Goal: Task Accomplishment & Management: Use online tool/utility

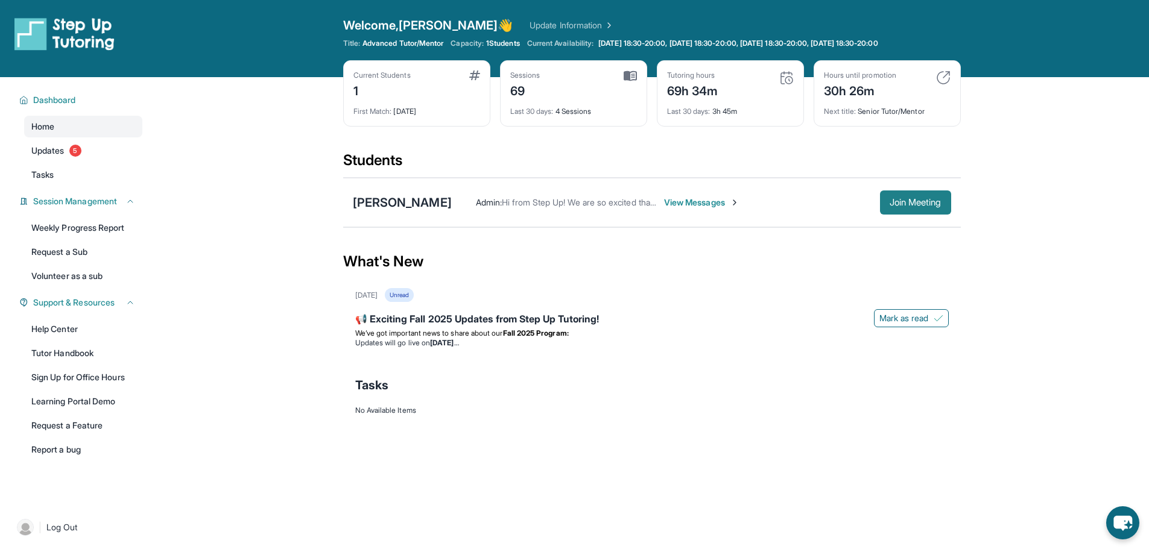
click at [918, 203] on span "Join Meeting" at bounding box center [915, 202] width 52 height 7
click at [898, 206] on span "Join Meeting" at bounding box center [915, 202] width 52 height 7
click at [452, 99] on div "First Match : [DATE]" at bounding box center [416, 107] width 127 height 17
click at [529, 23] on link "Update Information" at bounding box center [571, 25] width 84 height 12
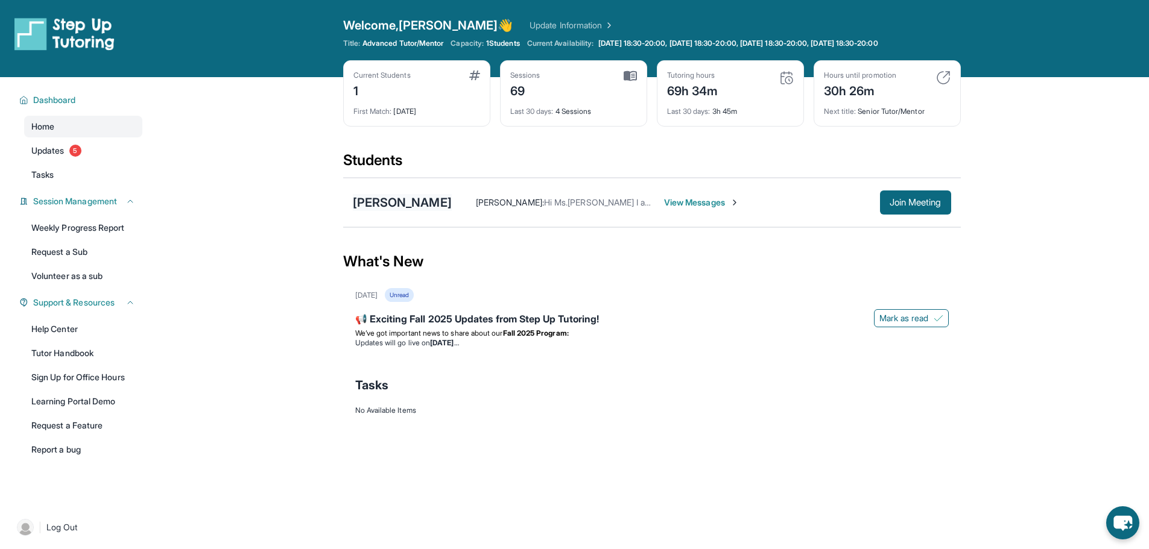
click at [426, 201] on div "[PERSON_NAME]" at bounding box center [402, 202] width 99 height 17
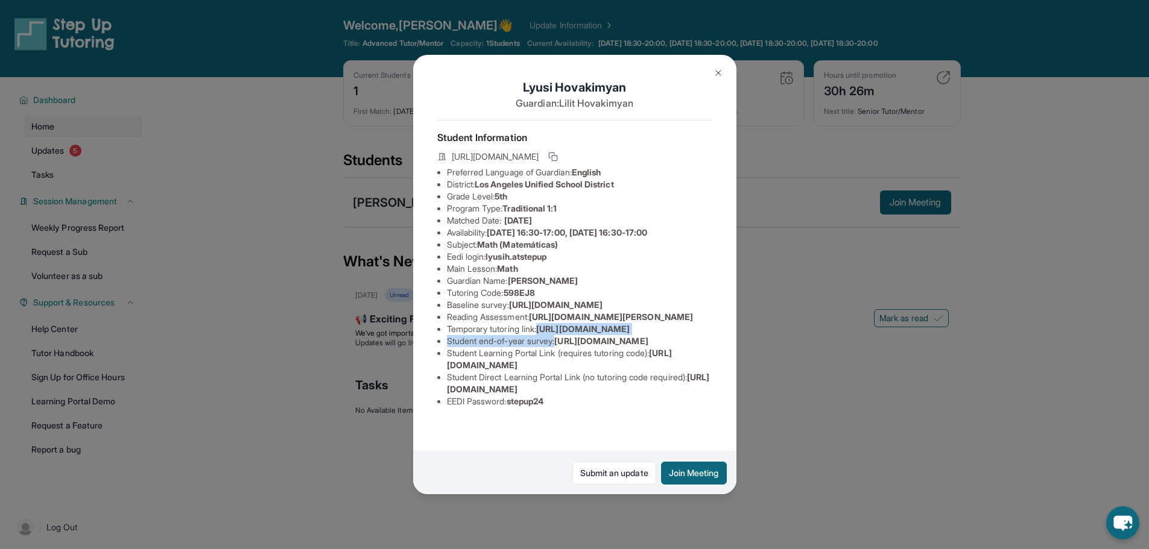
drag, startPoint x: 456, startPoint y: 411, endPoint x: 576, endPoint y: 431, distance: 121.5
click at [576, 408] on ul "Preferred Language of Guardian: English District: [GEOGRAPHIC_DATA] Unified Sch…" at bounding box center [574, 286] width 275 height 241
click at [575, 335] on li "Temporary tutoring link : [URL][DOMAIN_NAME]" at bounding box center [579, 329] width 265 height 12
drag, startPoint x: 575, startPoint y: 423, endPoint x: 498, endPoint y: 418, distance: 77.3
click at [516, 335] on li "Temporary tutoring link : [URL][DOMAIN_NAME]" at bounding box center [579, 329] width 265 height 12
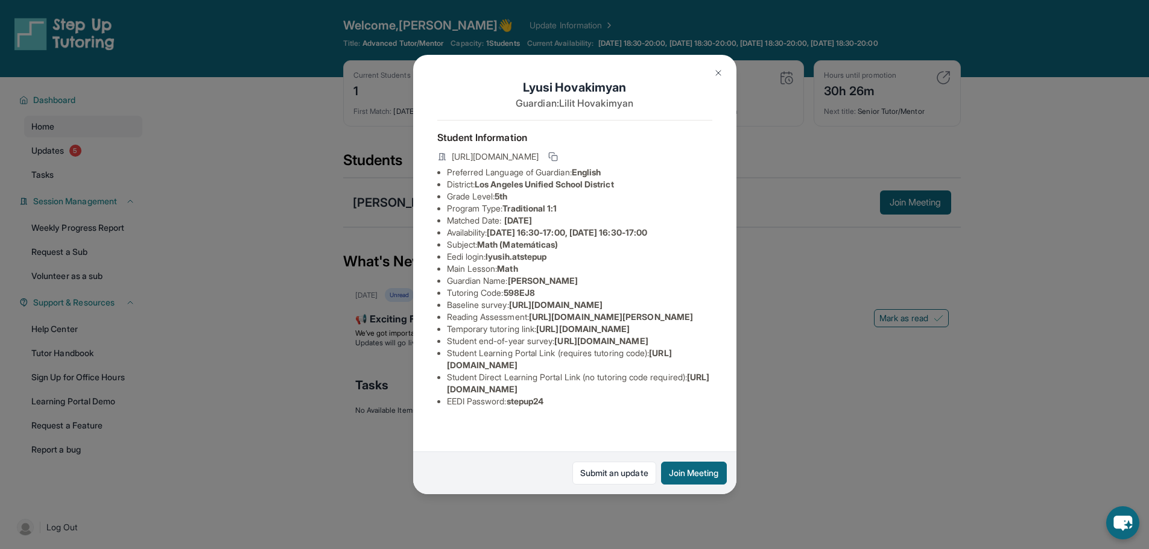
click at [443, 408] on ul "Preferred Language of Guardian: English District: [GEOGRAPHIC_DATA] Unified Sch…" at bounding box center [574, 286] width 275 height 241
drag, startPoint x: 461, startPoint y: 410, endPoint x: 558, endPoint y: 420, distance: 97.6
click at [558, 334] on span "[URL][DOMAIN_NAME]" at bounding box center [582, 329] width 93 height 10
click at [536, 334] on span "[URL][DOMAIN_NAME]" at bounding box center [582, 329] width 93 height 10
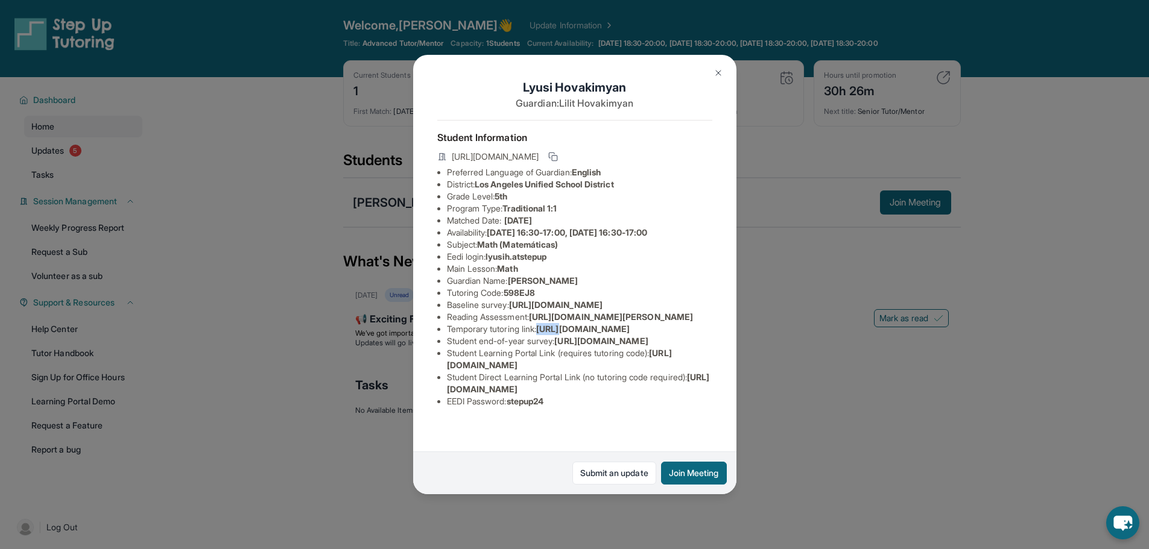
click at [536, 334] on span "[URL][DOMAIN_NAME]" at bounding box center [582, 329] width 93 height 10
drag, startPoint x: 448, startPoint y: 412, endPoint x: 564, endPoint y: 428, distance: 117.4
click at [564, 335] on li "Temporary tutoring link : [URL][DOMAIN_NAME]" at bounding box center [579, 329] width 265 height 12
copy span "[URL][DOMAIN_NAME]"
click at [727, 73] on button at bounding box center [718, 73] width 24 height 24
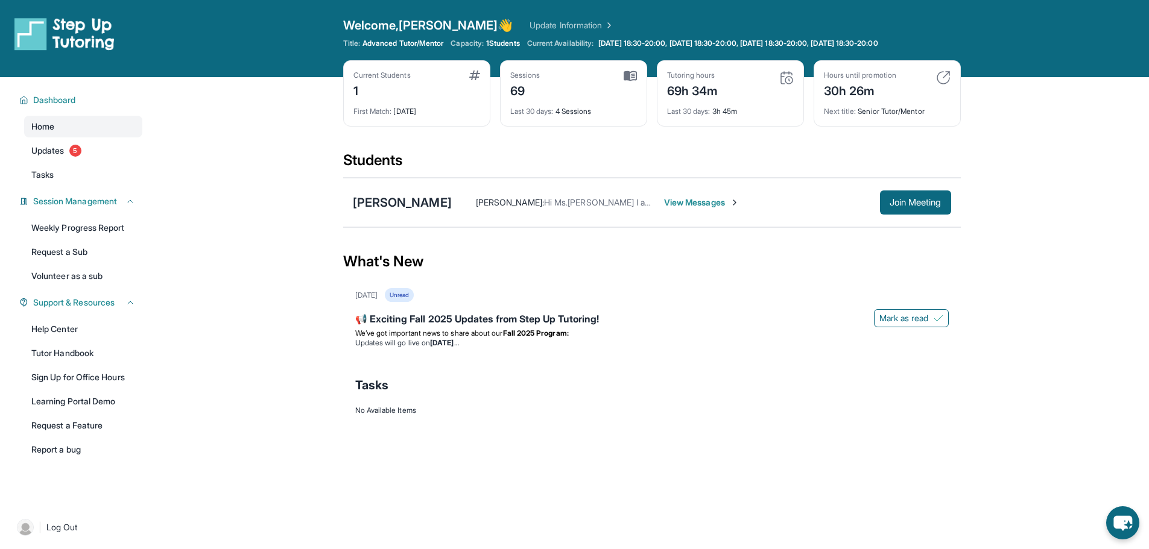
click at [698, 201] on span "View Messages" at bounding box center [701, 203] width 75 height 12
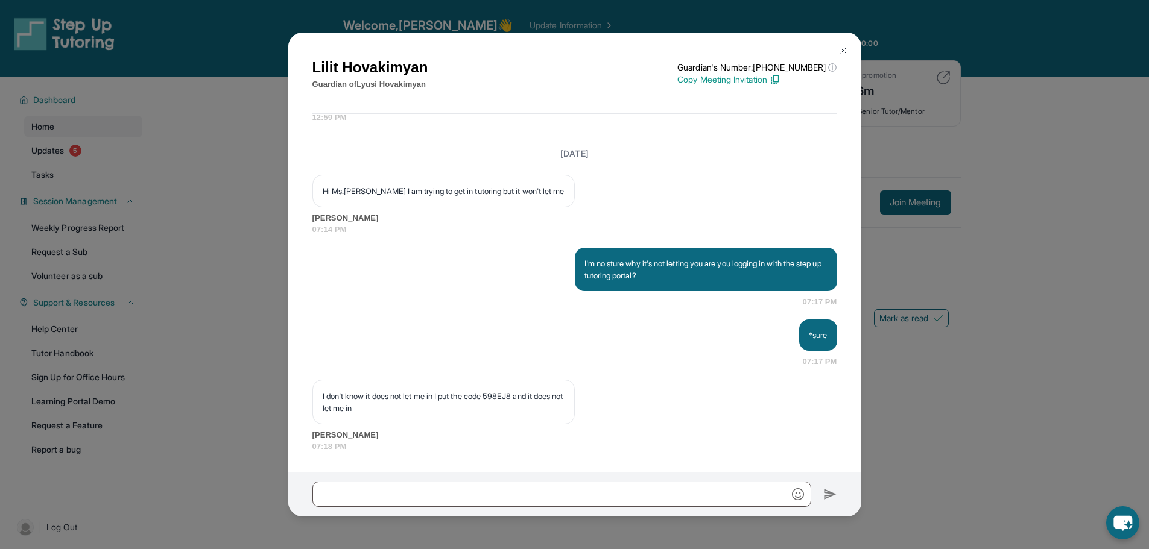
scroll to position [26602, 0]
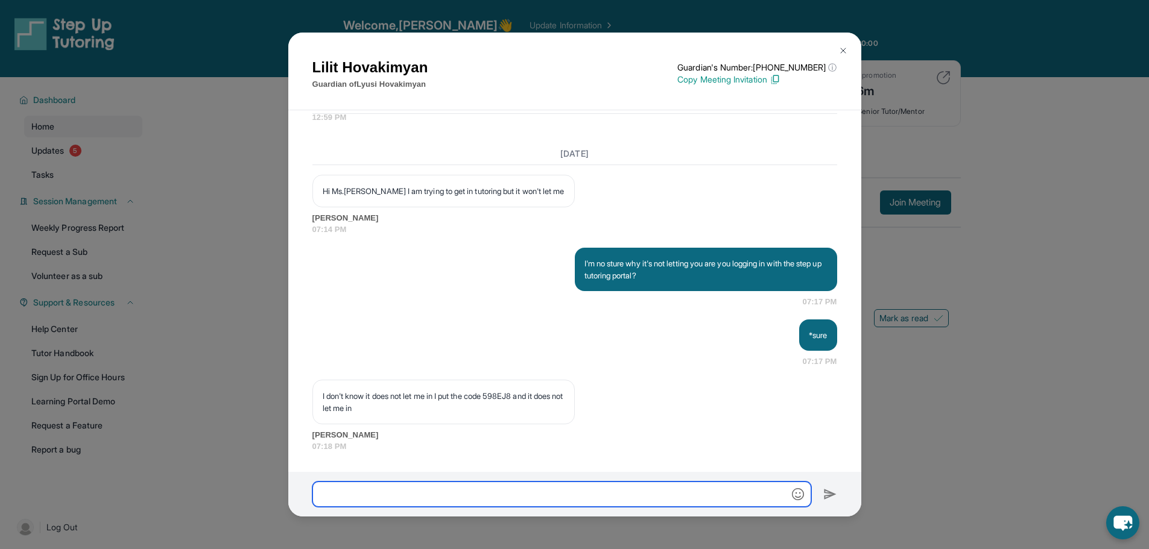
paste input "**********"
type input "**********"
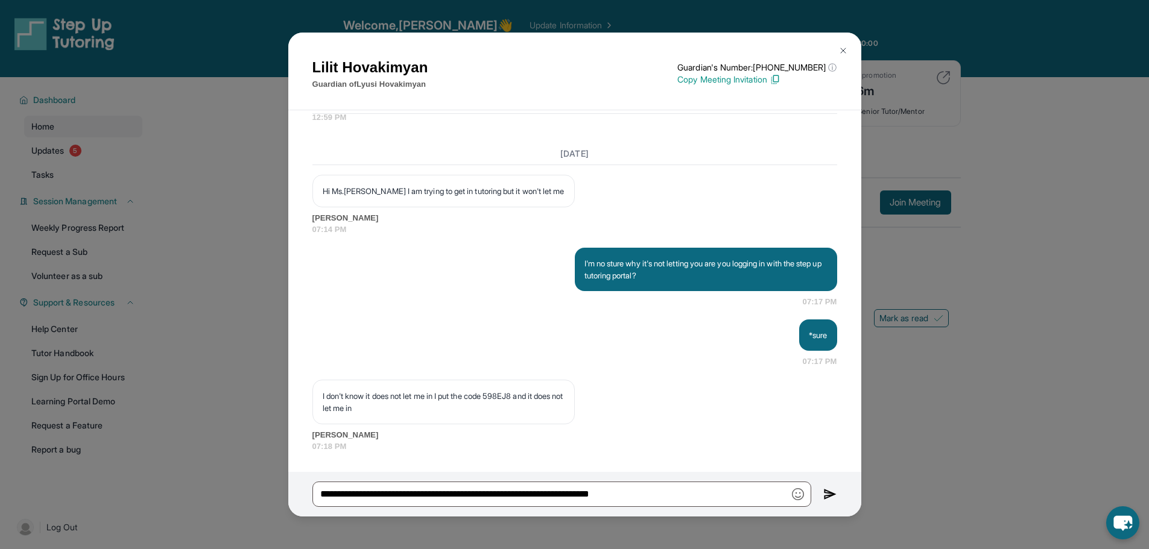
click at [829, 497] on img at bounding box center [830, 494] width 14 height 14
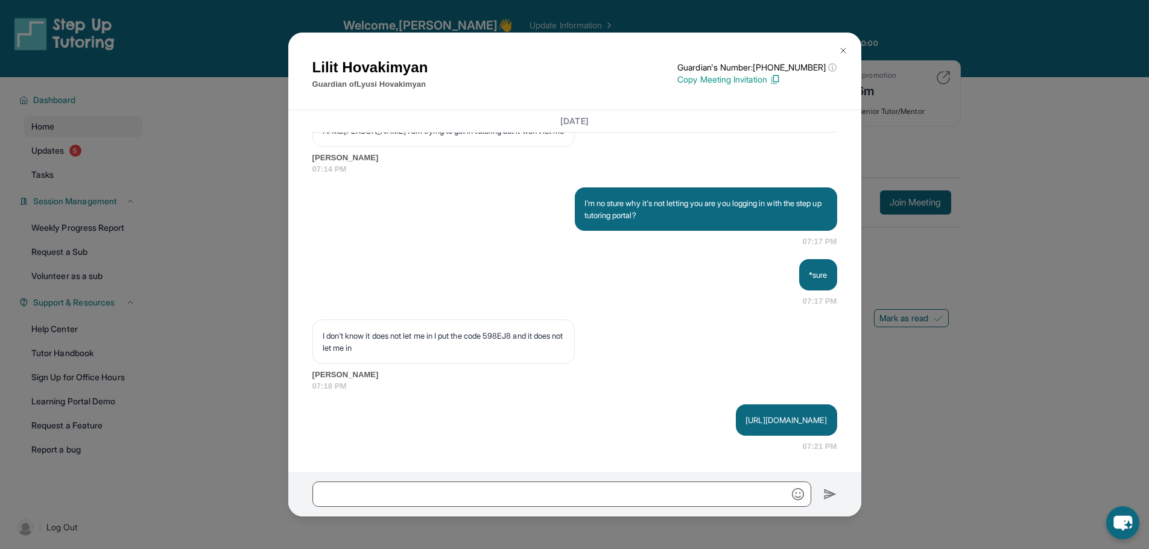
scroll to position [26674, 0]
click at [745, 414] on p "[URL][DOMAIN_NAME]" at bounding box center [785, 420] width 81 height 12
drag, startPoint x: 572, startPoint y: 406, endPoint x: 629, endPoint y: 412, distance: 56.9
click at [745, 414] on p "[URL][DOMAIN_NAME]" at bounding box center [785, 420] width 81 height 12
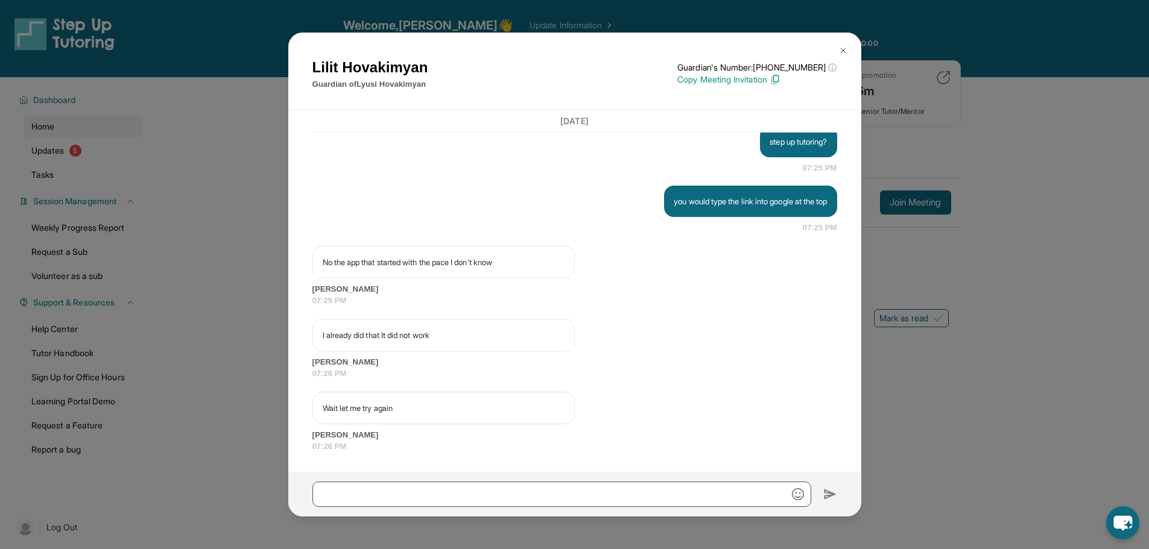
scroll to position [27219, 0]
click at [771, 80] on p "Copy Meeting Invitation" at bounding box center [756, 80] width 159 height 12
